Goal: Information Seeking & Learning: Stay updated

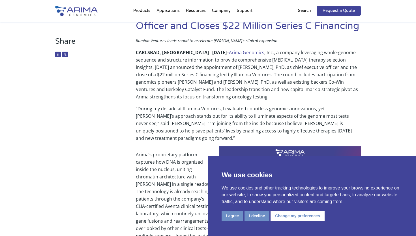
scroll to position [77, 0]
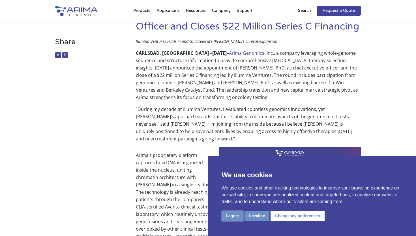
click at [233, 218] on button "I agree" at bounding box center [233, 215] width 22 height 10
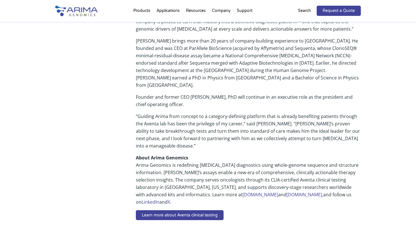
scroll to position [321, 0]
